Goal: Task Accomplishment & Management: Use online tool/utility

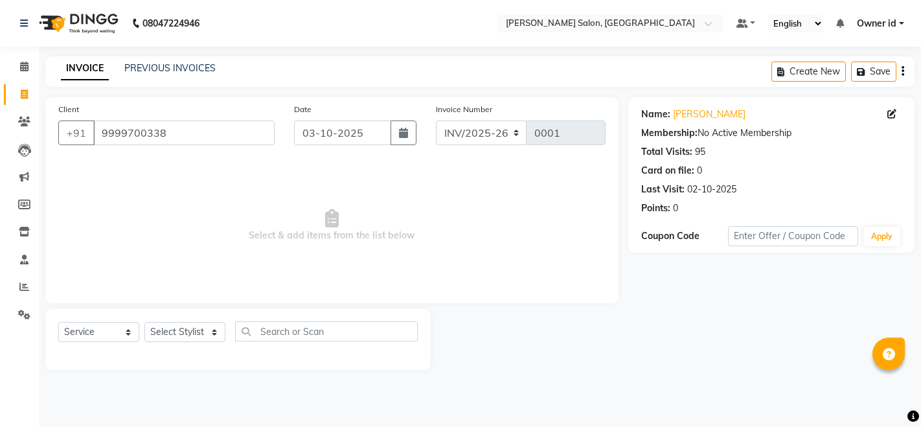
select select "service"
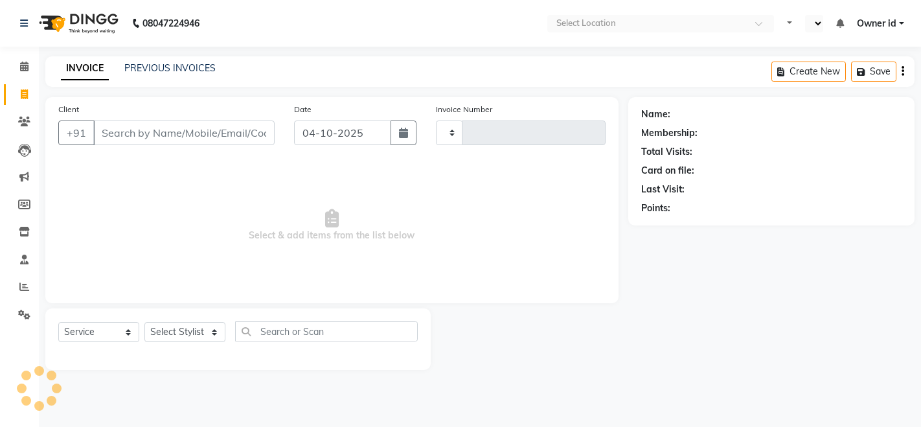
select select "service"
type input "2075"
select select "en"
select select "7672"
